Goal: Information Seeking & Learning: Understand process/instructions

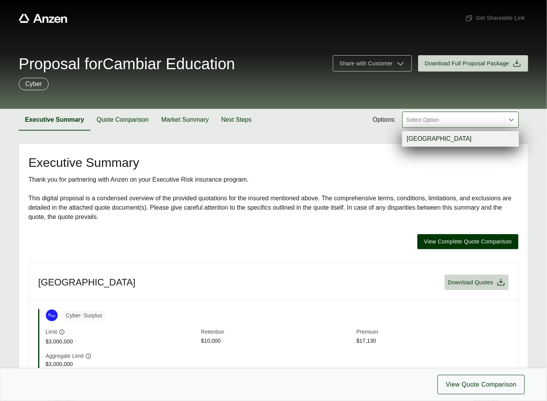
click at [436, 122] on div at bounding box center [452, 119] width 95 height 9
click at [425, 138] on div "[GEOGRAPHIC_DATA]" at bounding box center [460, 139] width 117 height 16
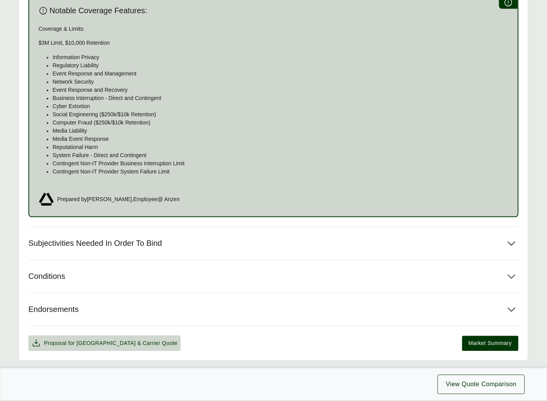
scroll to position [496, 0]
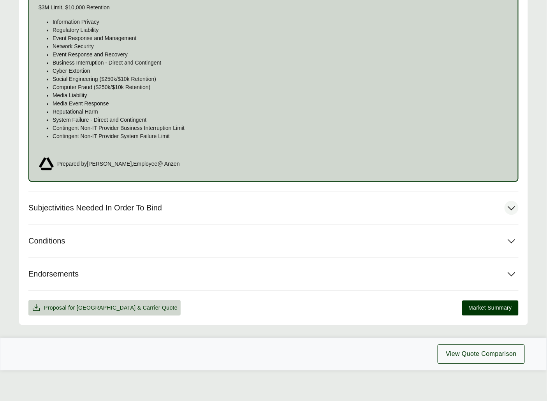
click at [138, 214] on button "Subjectivities Needed In Order To Bind" at bounding box center [273, 207] width 490 height 33
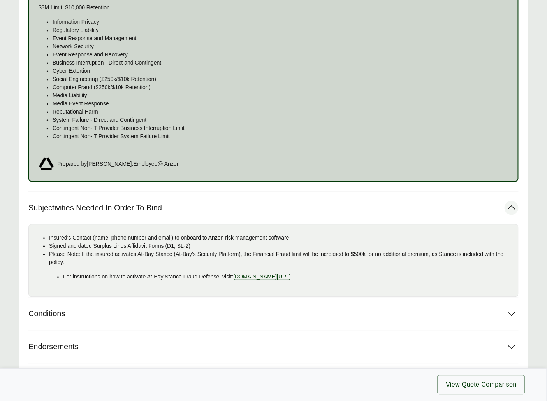
drag, startPoint x: 405, startPoint y: 280, endPoint x: 44, endPoint y: 240, distance: 362.9
click at [41, 240] on ul "Insured's Contact (name, phone number and email) to onboard to Anzen risk manag…" at bounding box center [273, 257] width 477 height 47
copy ul "Insured's Contact (name, phone number and email) to onboard to Anzen risk manag…"
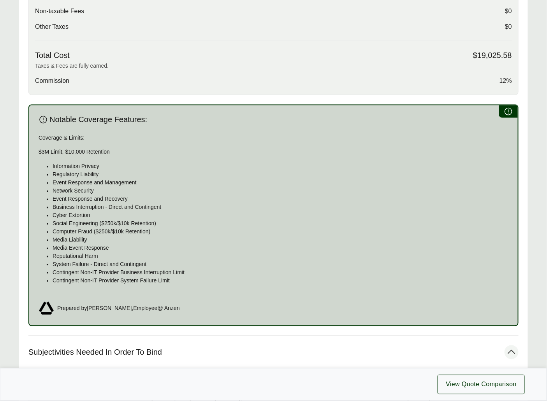
scroll to position [0, 0]
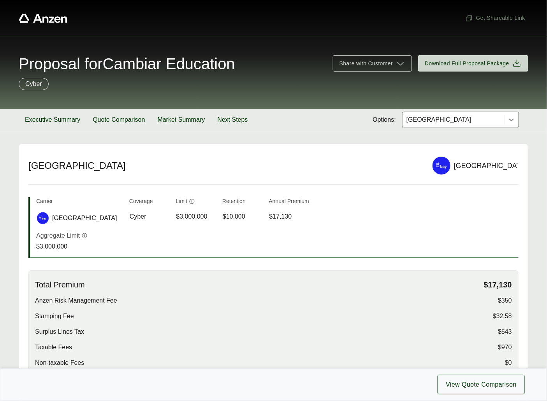
click at [144, 70] on span "Proposal for Cambiar Education" at bounding box center [127, 64] width 216 height 16
drag, startPoint x: 118, startPoint y: 62, endPoint x: 256, endPoint y: 63, distance: 138.5
click at [256, 63] on div "Proposal for Cambiar Education" at bounding box center [171, 64] width 305 height 16
copy span "Cambiar Education"
